Goal: Task Accomplishment & Management: Use online tool/utility

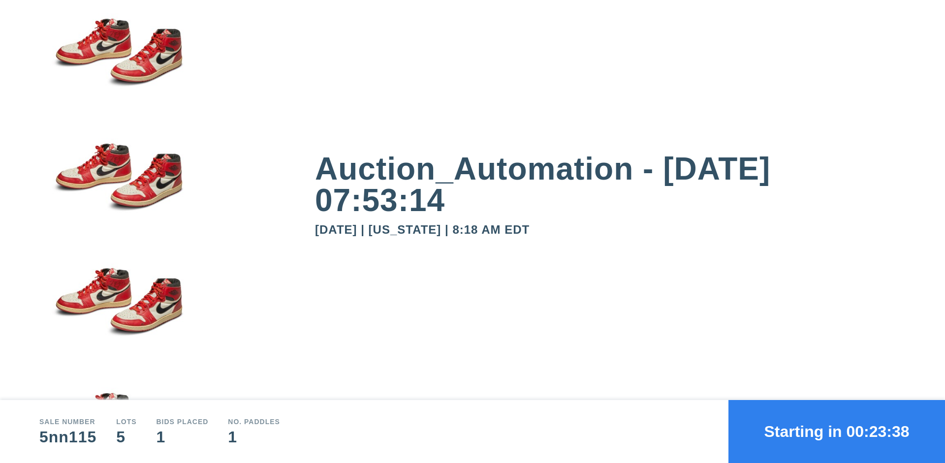
click at [837, 432] on button "Starting in 00:23:38" at bounding box center [836, 431] width 217 height 63
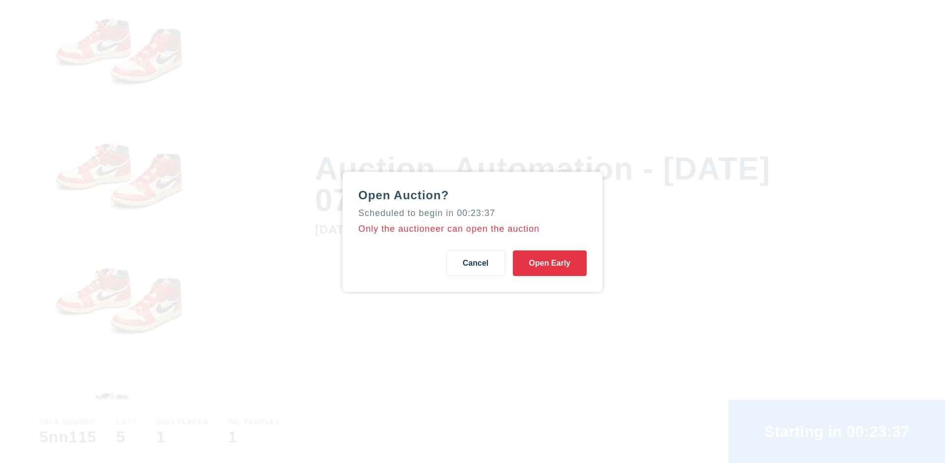
click at [550, 263] on button "Open Early" at bounding box center [550, 264] width 74 height 26
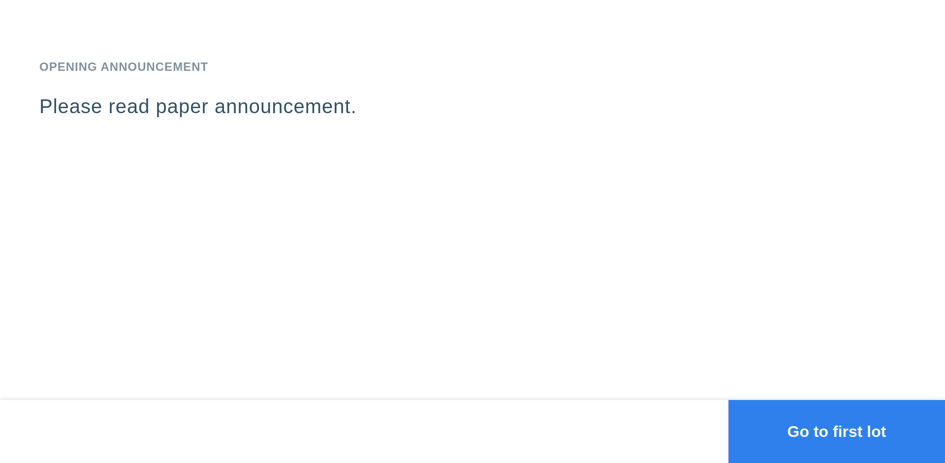
click at [837, 432] on button "Go to first lot" at bounding box center [836, 431] width 217 height 63
